Goal: Information Seeking & Learning: Learn about a topic

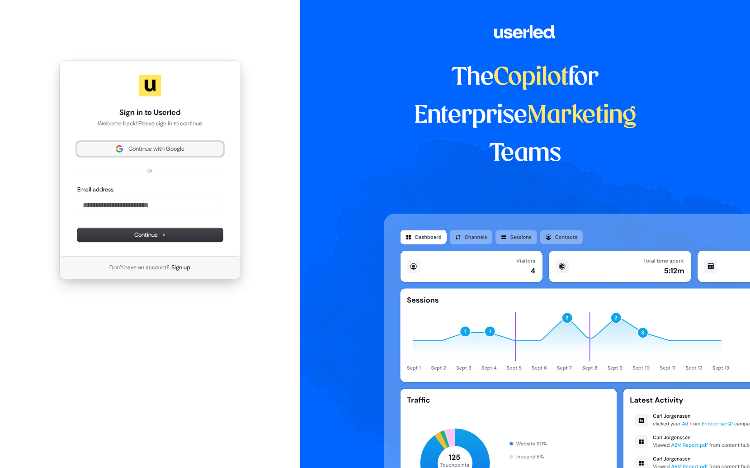
click at [149, 148] on span "Continue with Google" at bounding box center [156, 149] width 56 height 8
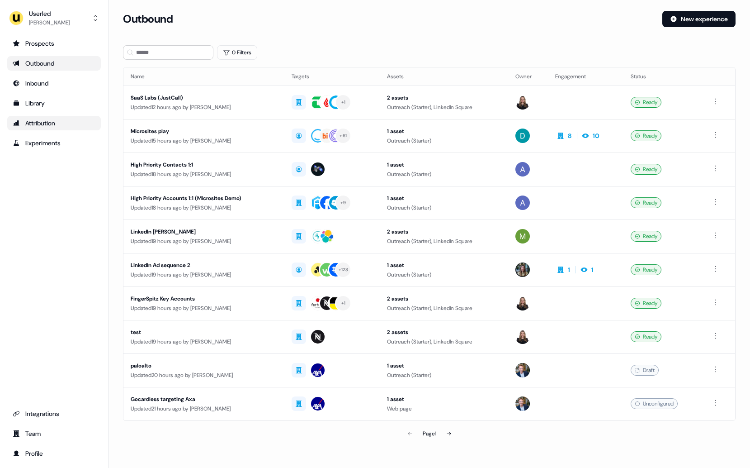
click at [48, 124] on div "Attribution" at bounding box center [54, 123] width 83 height 9
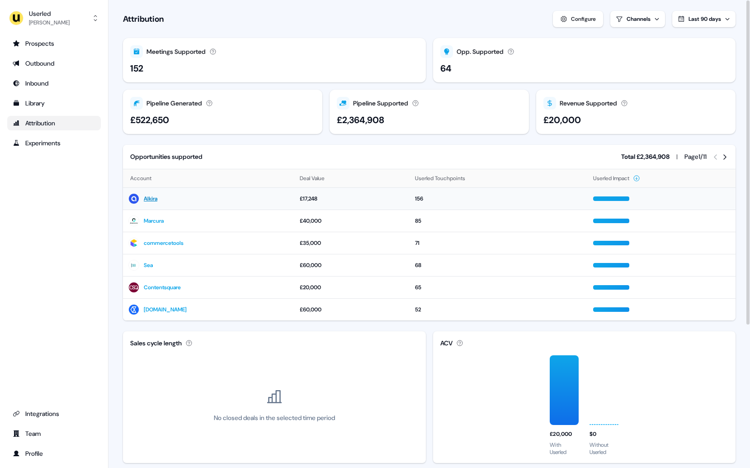
click at [149, 201] on link "Alkira" at bounding box center [151, 198] width 14 height 9
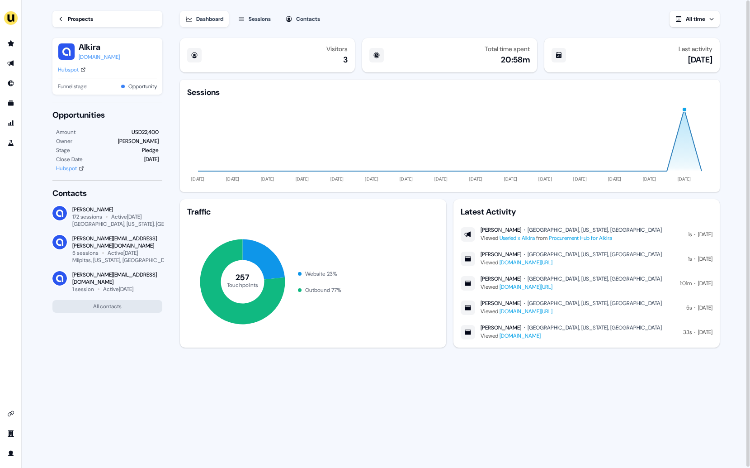
click at [696, 21] on span "All time" at bounding box center [695, 18] width 19 height 7
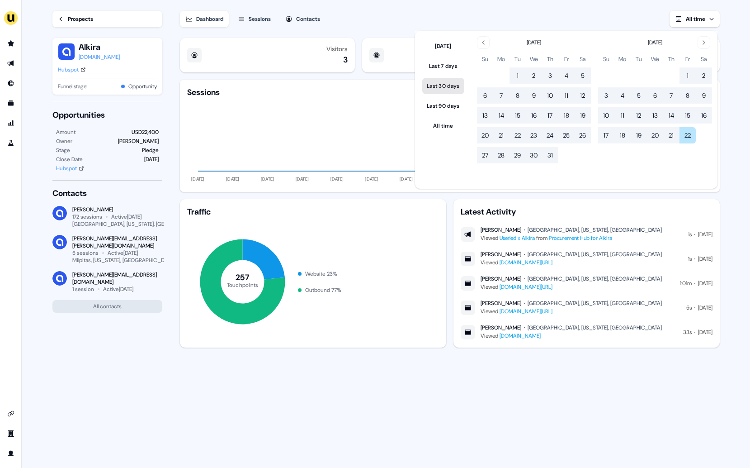
click at [454, 87] on button "Last 30 days" at bounding box center [444, 86] width 42 height 16
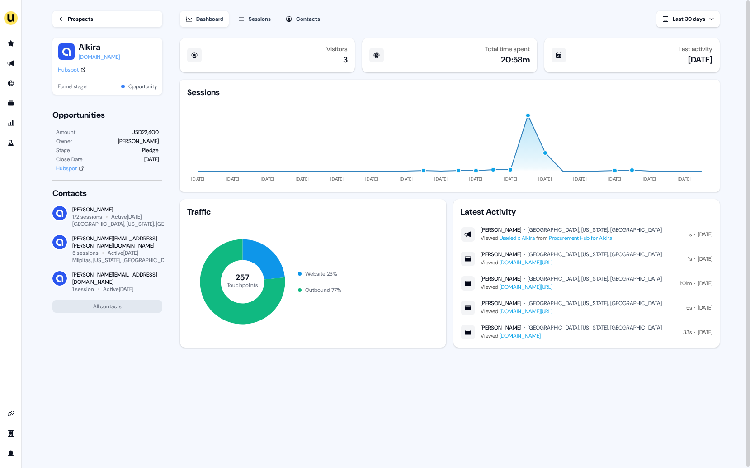
click at [466, 11] on div "Dashboard Sessions Contacts Last 30 days" at bounding box center [450, 13] width 540 height 27
click at [704, 19] on span "Last 30 days" at bounding box center [689, 18] width 33 height 7
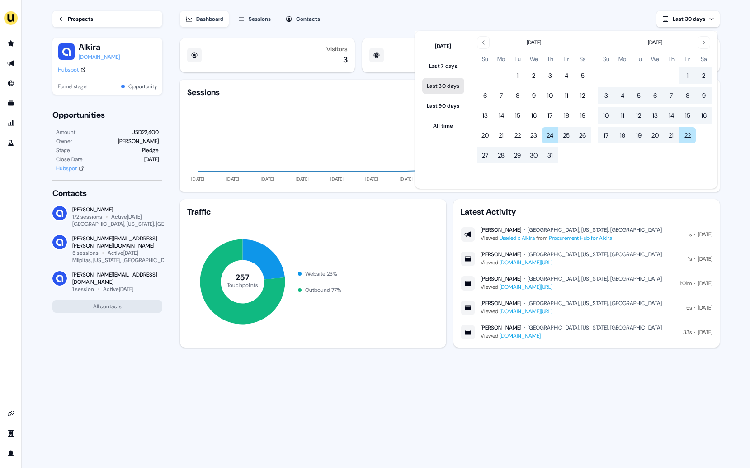
click at [445, 87] on button "Last 30 days" at bounding box center [444, 86] width 42 height 16
click at [458, 67] on button "Last 7 days" at bounding box center [444, 66] width 42 height 16
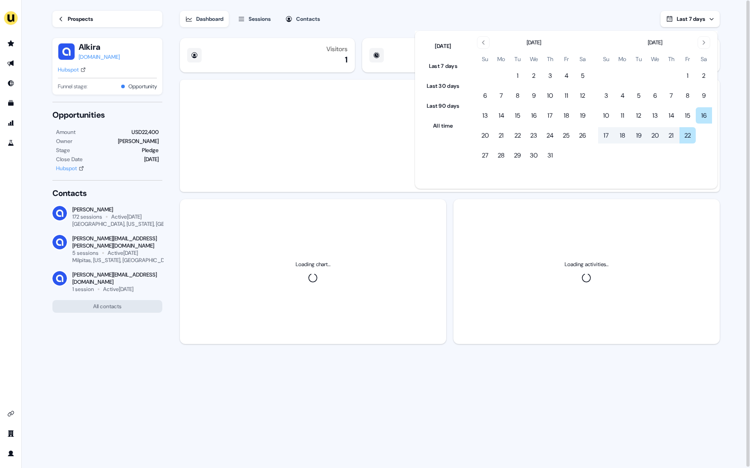
click at [544, 9] on div "Dashboard Sessions Contacts Last 7 days" at bounding box center [450, 13] width 540 height 27
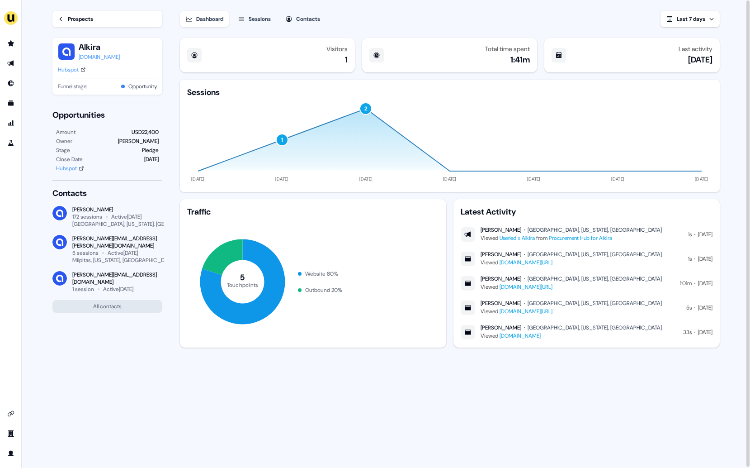
click at [59, 19] on icon at bounding box center [61, 19] width 6 height 6
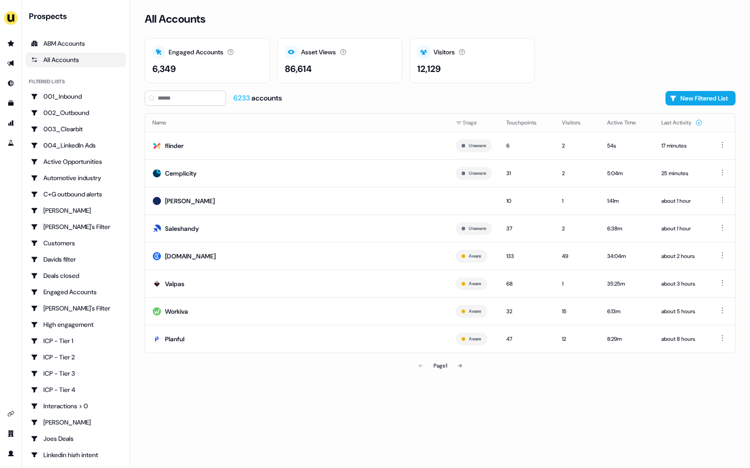
drag, startPoint x: 705, startPoint y: 12, endPoint x: 705, endPoint y: 24, distance: 11.8
click at [705, 12] on div "All Accounts" at bounding box center [440, 24] width 591 height 27
